Goal: Task Accomplishment & Management: Manage account settings

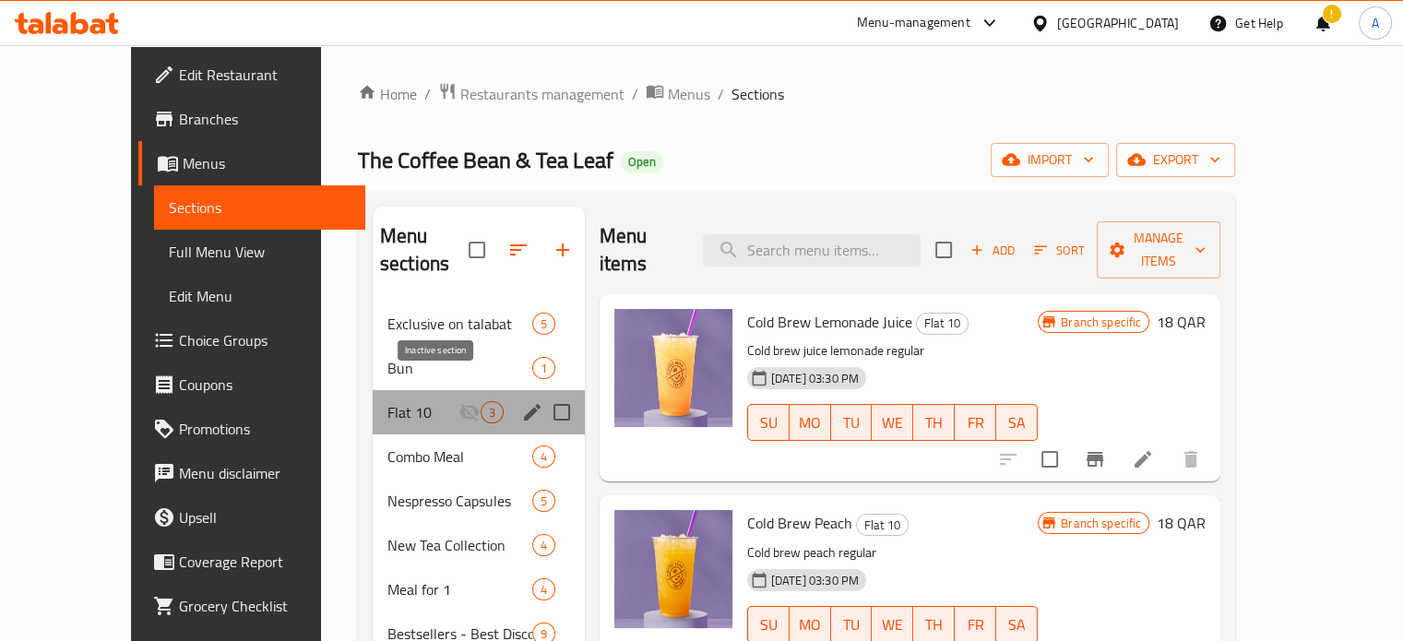
click at [458, 401] on icon "Menu sections" at bounding box center [469, 412] width 22 height 22
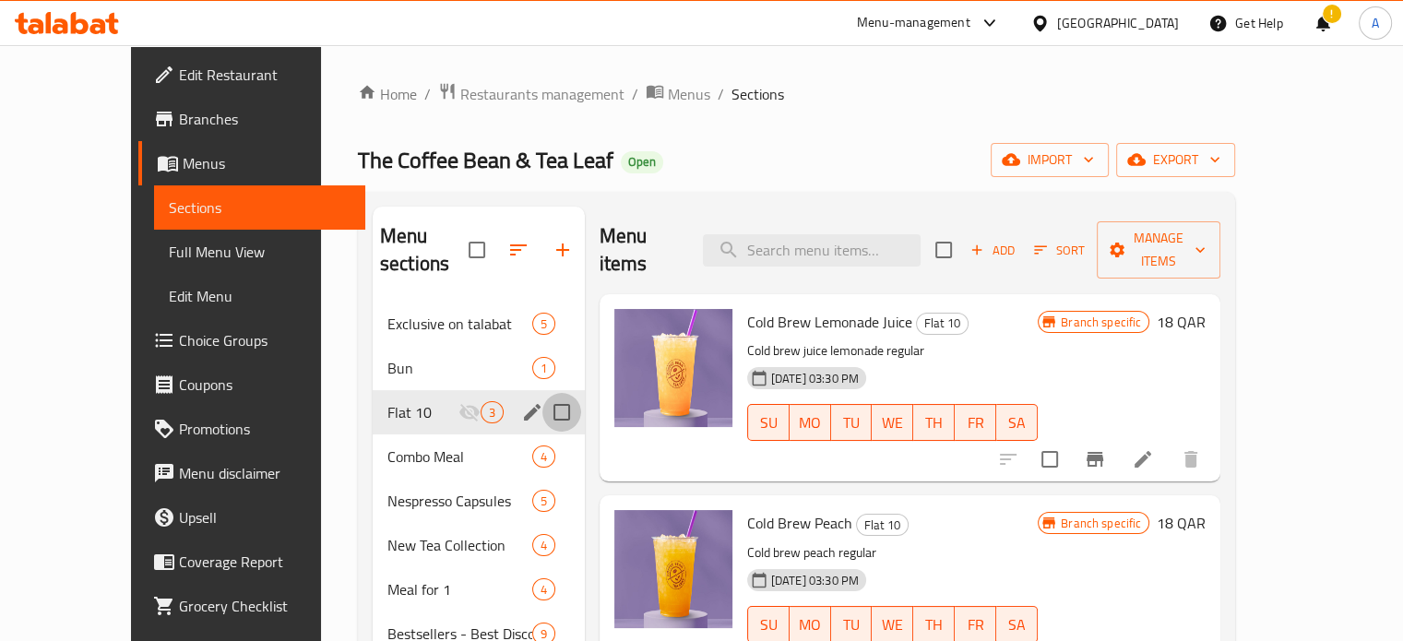
click at [542, 393] on input "Menu sections" at bounding box center [561, 412] width 39 height 39
checkbox input "true"
click at [491, 252] on icon "button" at bounding box center [499, 250] width 17 height 17
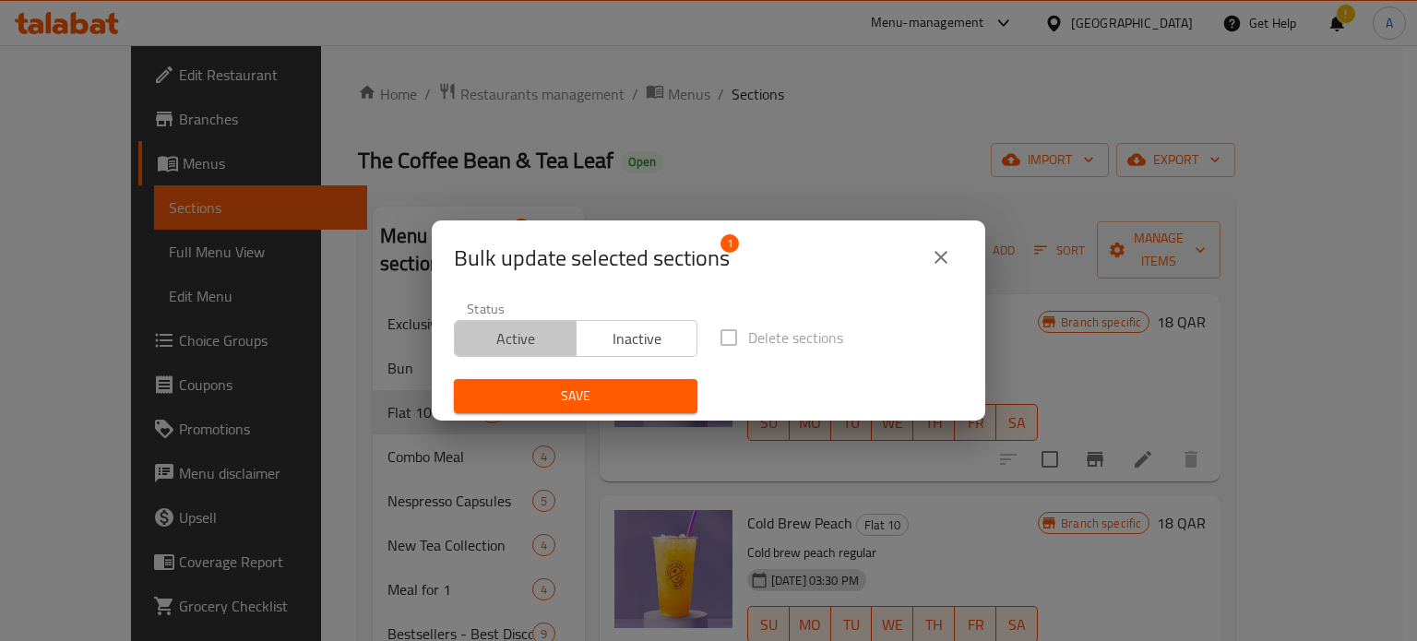
click at [515, 330] on span "Active" at bounding box center [515, 339] width 107 height 27
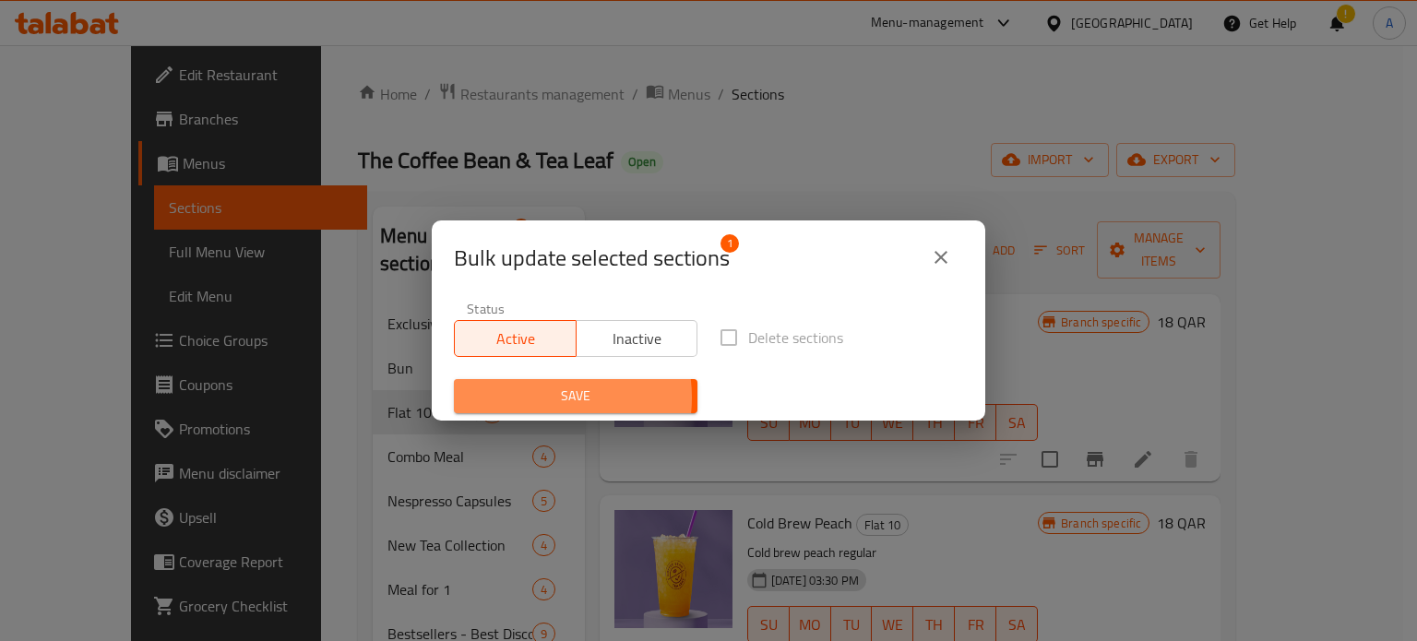
click at [537, 398] on span "Save" at bounding box center [576, 396] width 214 height 23
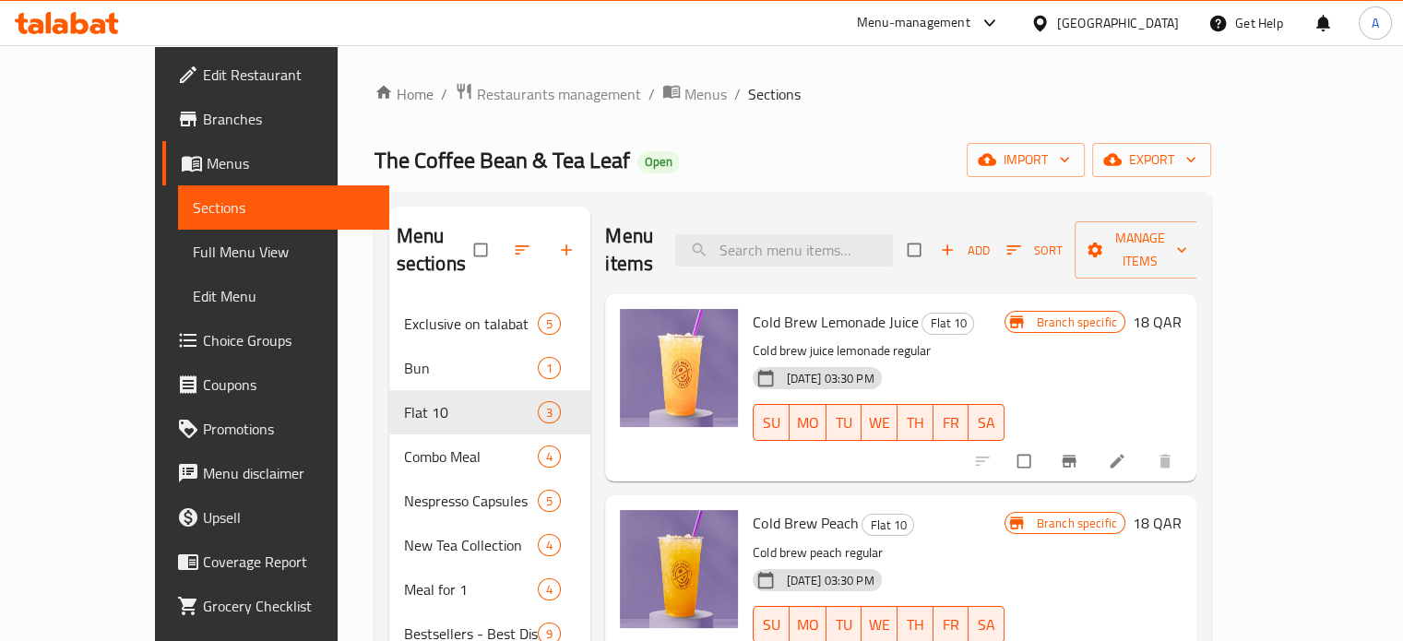
click at [1001, 18] on icon at bounding box center [990, 23] width 22 height 22
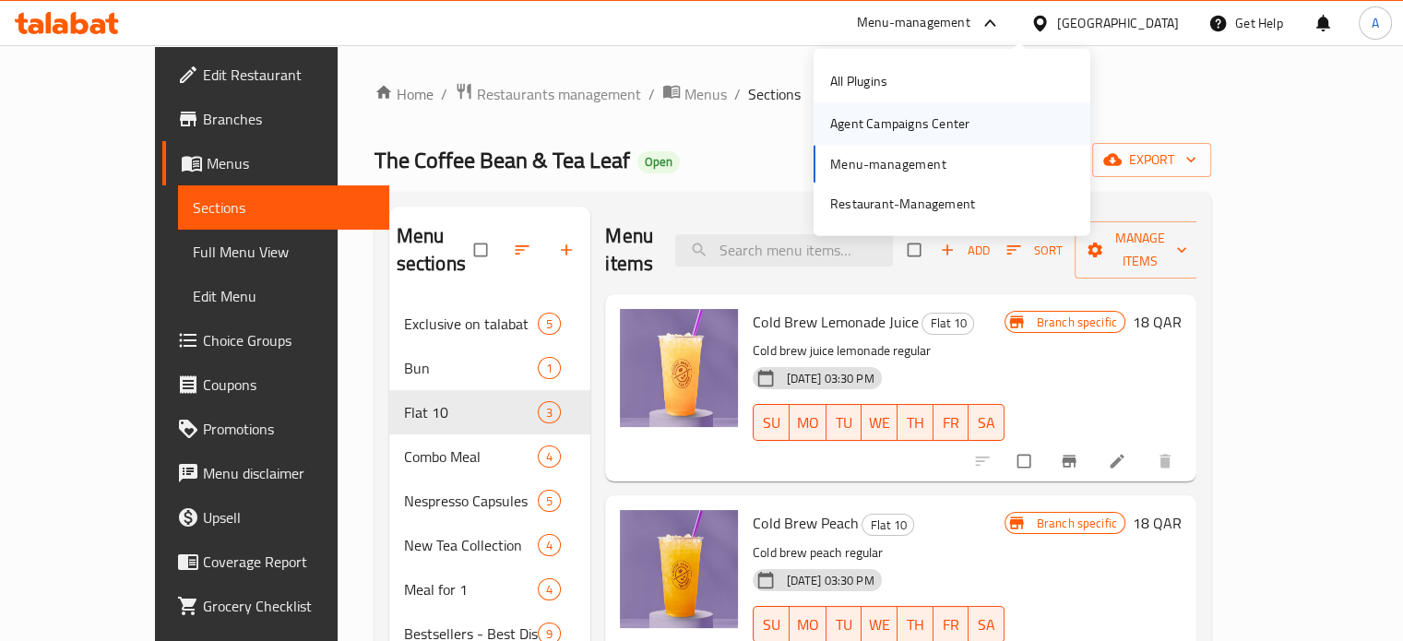
click at [920, 126] on div "Agent Campaigns Center" at bounding box center [899, 123] width 139 height 20
